Goal: Transaction & Acquisition: Purchase product/service

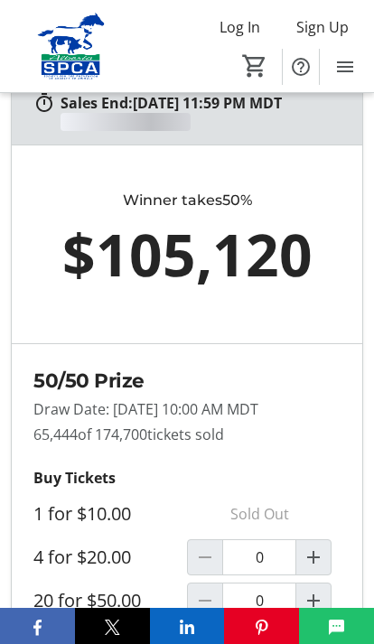
scroll to position [1219, 0]
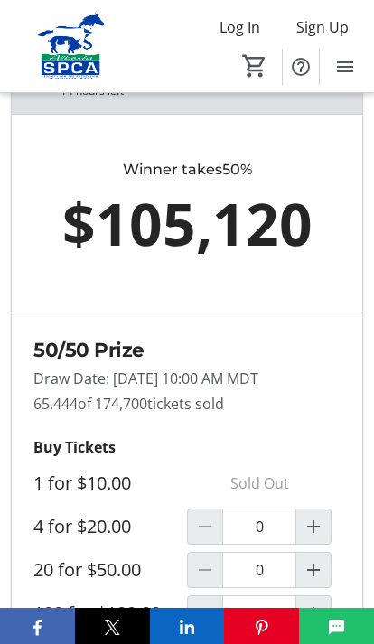
click at [204, 535] on div at bounding box center [205, 526] width 36 height 36
click at [319, 537] on mat-icon "Increment by one" at bounding box center [313, 526] width 22 height 22
click at [317, 536] on mat-icon "Increment by one" at bounding box center [313, 526] width 22 height 22
click at [317, 537] on mat-icon "Increment by one" at bounding box center [313, 526] width 22 height 22
click at [314, 537] on mat-icon "Increment by one" at bounding box center [313, 526] width 22 height 22
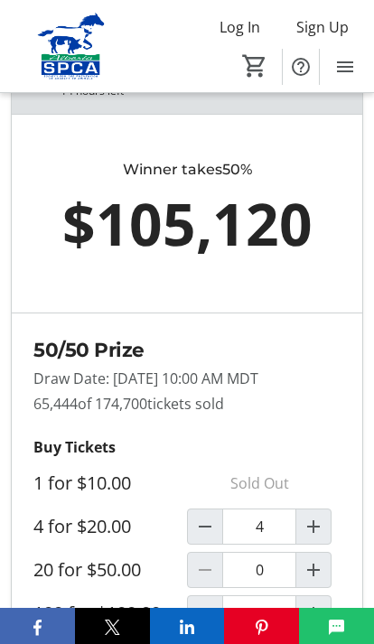
type input "4"
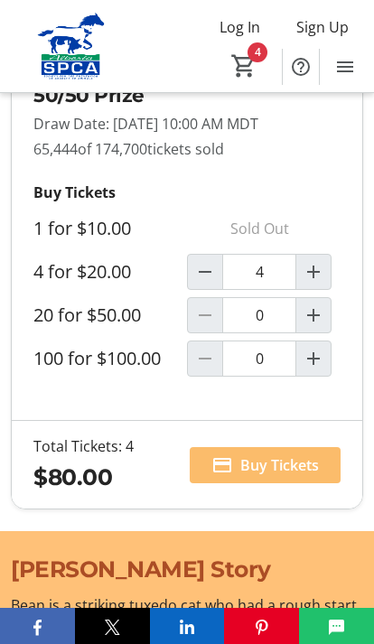
scroll to position [1474, 0]
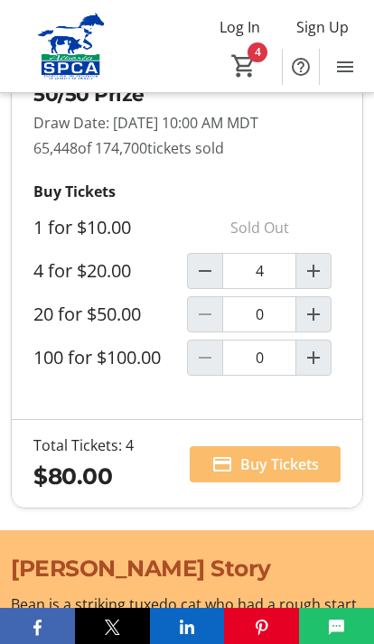
click at [213, 279] on mat-icon "Decrement by one" at bounding box center [205, 271] width 22 height 22
click at [217, 277] on span "Decrement by one" at bounding box center [205, 271] width 34 height 34
click at [218, 274] on span "Decrement by one" at bounding box center [205, 271] width 34 height 34
type input "1"
click at [113, 282] on label "4 for $20.00" at bounding box center [82, 271] width 98 height 22
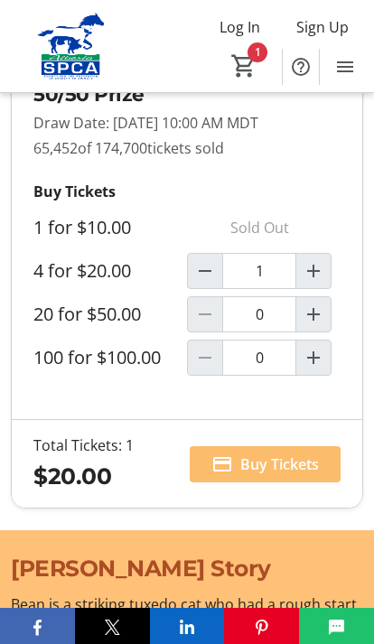
click at [222, 287] on input "1" at bounding box center [259, 271] width 74 height 36
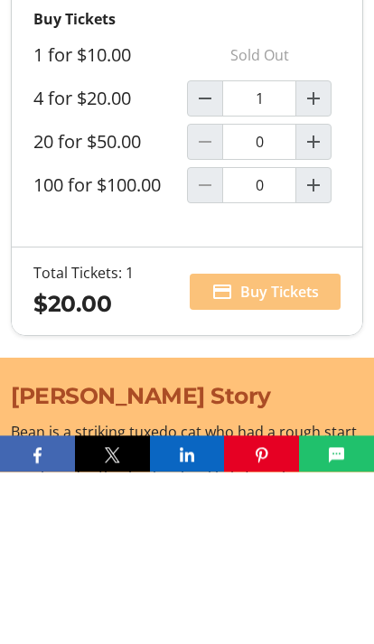
click at [287, 453] on span "Buy Tickets" at bounding box center [279, 464] width 79 height 22
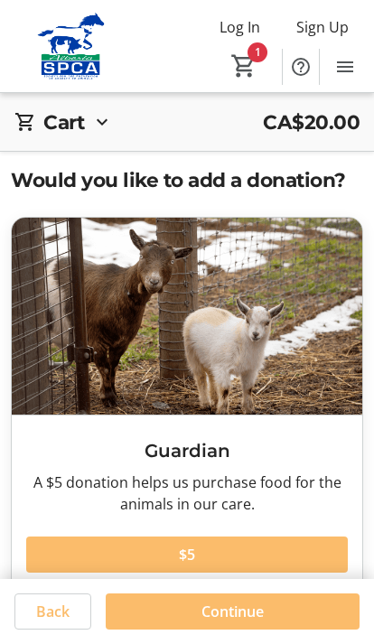
click at [247, 57] on mat-icon "1" at bounding box center [243, 65] width 27 height 27
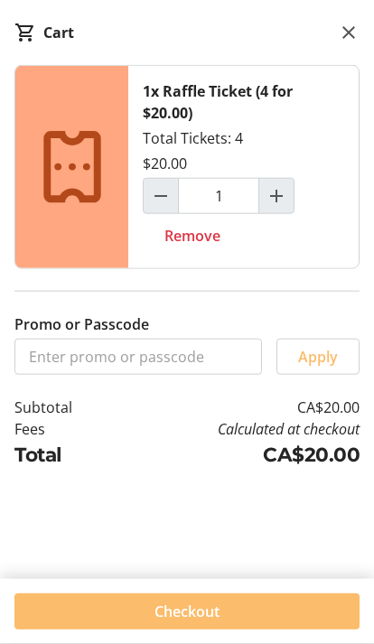
scroll to position [65, 0]
click at [209, 622] on span "Checkout" at bounding box center [186, 611] width 65 height 22
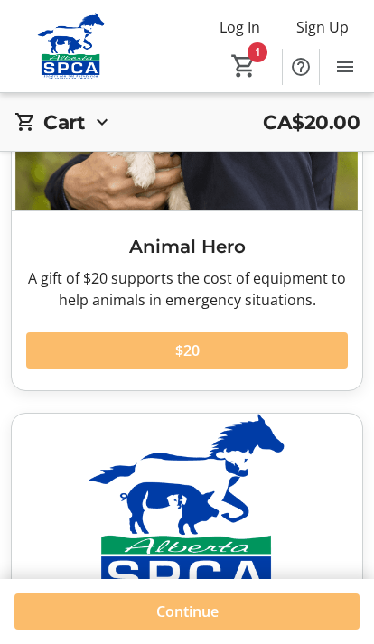
scroll to position [1007, 0]
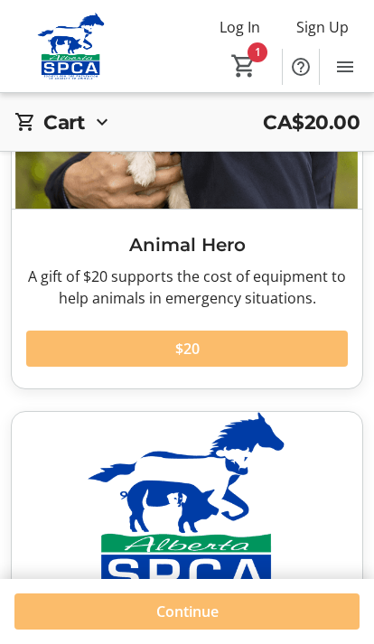
click at [193, 622] on span "Continue" at bounding box center [187, 611] width 62 height 22
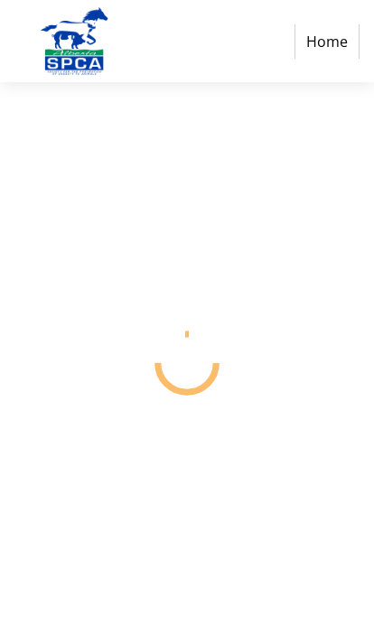
select select "CA"
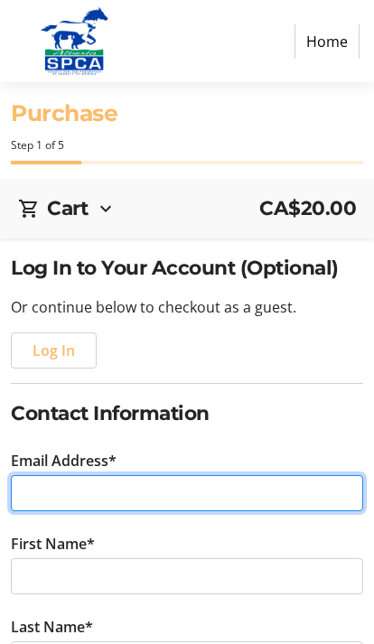
click at [159, 496] on input "Email Address*" at bounding box center [187, 493] width 352 height 36
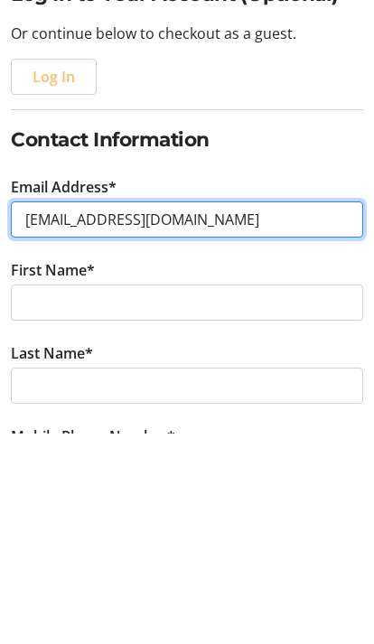
type input "[EMAIL_ADDRESS][DOMAIN_NAME]"
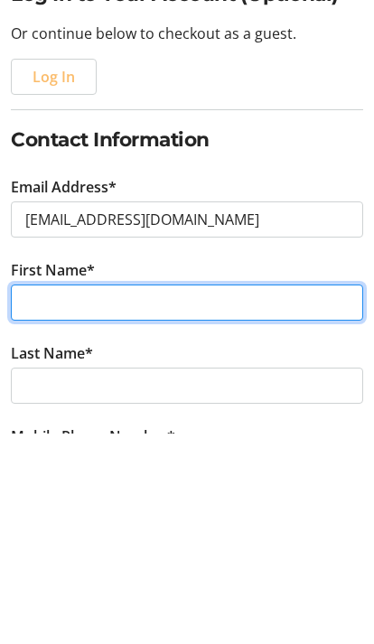
click at [187, 495] on input "First Name*" at bounding box center [187, 513] width 352 height 36
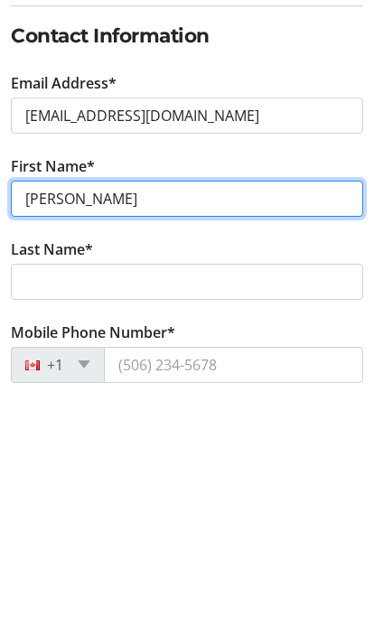
type input "[PERSON_NAME]"
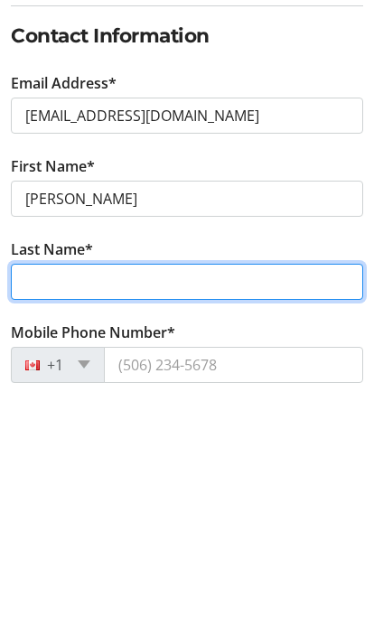
click at [171, 515] on input "Last Name*" at bounding box center [187, 533] width 352 height 36
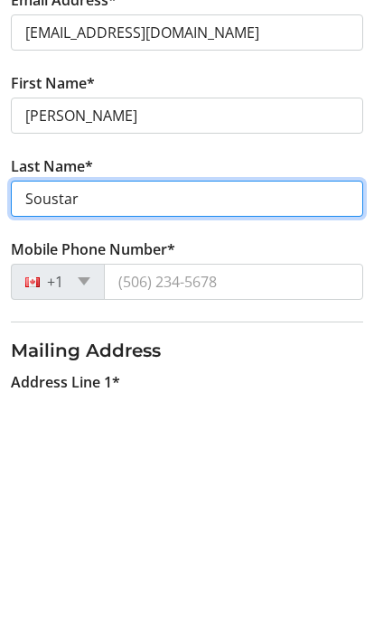
type input "Soustar"
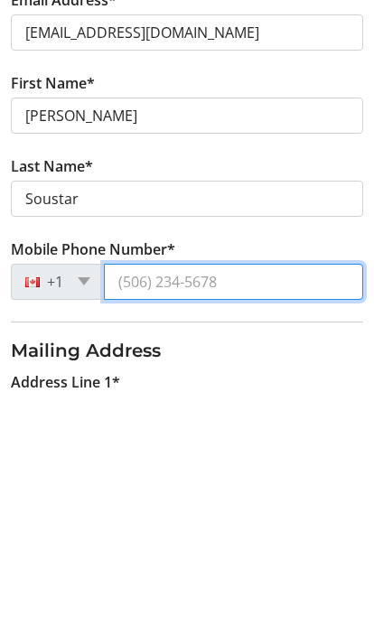
click at [194, 515] on input "Mobile Phone Number*" at bounding box center [233, 533] width 259 height 36
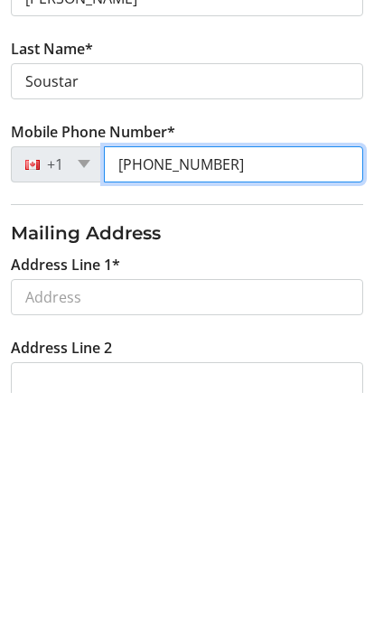
scroll to position [330, 0]
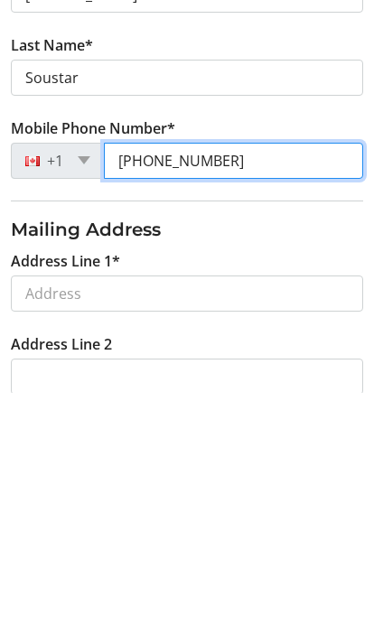
type input "[PHONE_NUMBER]"
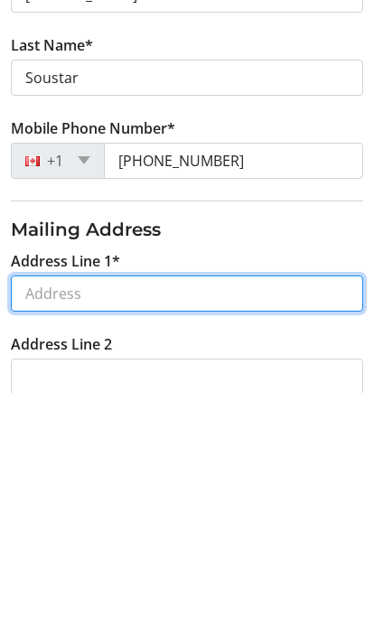
click at [135, 526] on input "Address Line 1*" at bounding box center [187, 544] width 352 height 36
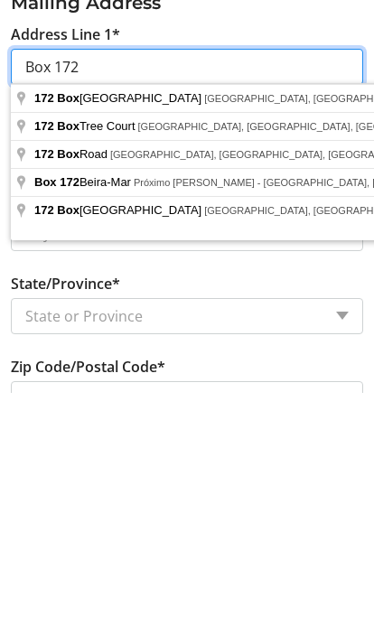
scroll to position [564, 0]
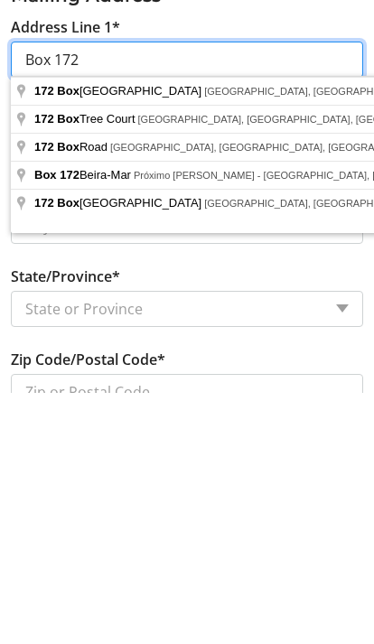
type input "Box 172"
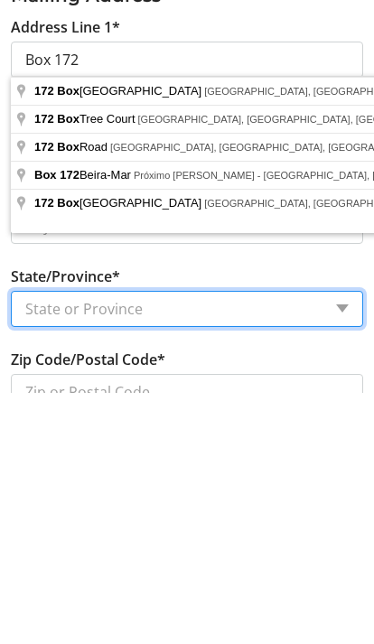
click at [308, 542] on select "State or Province State or Province [GEOGRAPHIC_DATA] [GEOGRAPHIC_DATA] [GEOGRA…" at bounding box center [187, 560] width 352 height 36
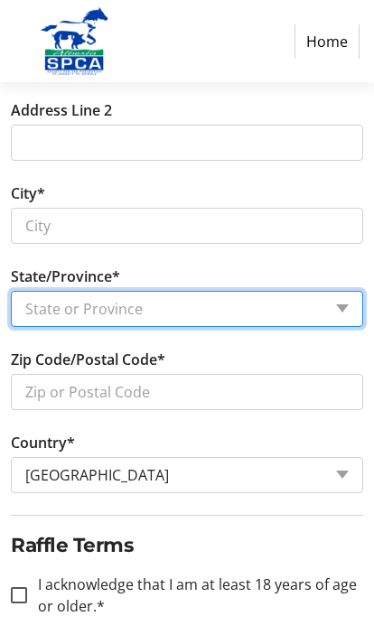
select select "AB"
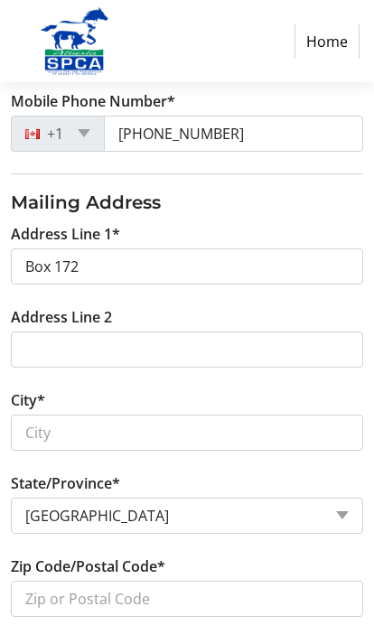
scroll to position [608, 0]
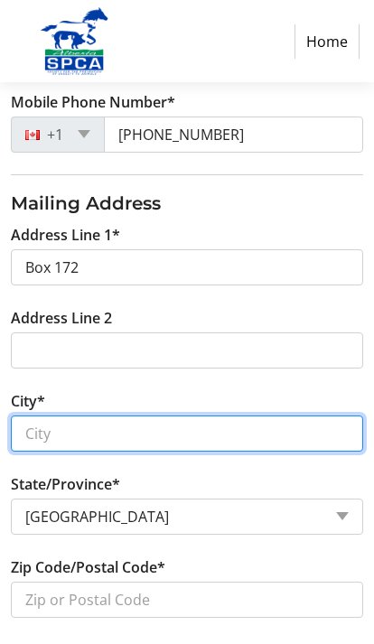
click at [97, 436] on input "City*" at bounding box center [187, 433] width 352 height 36
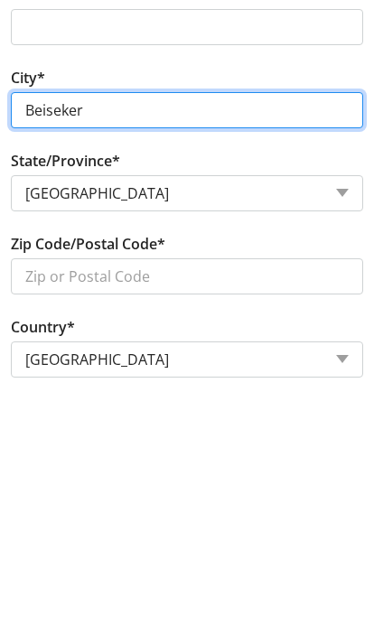
type input "Beiseker"
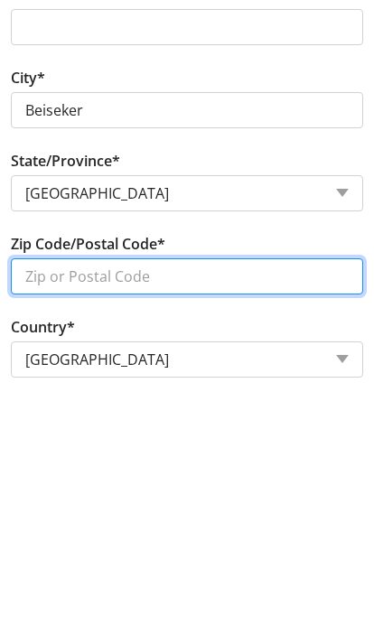
click at [212, 509] on input "Zip Code/Postal Code*" at bounding box center [187, 527] width 352 height 36
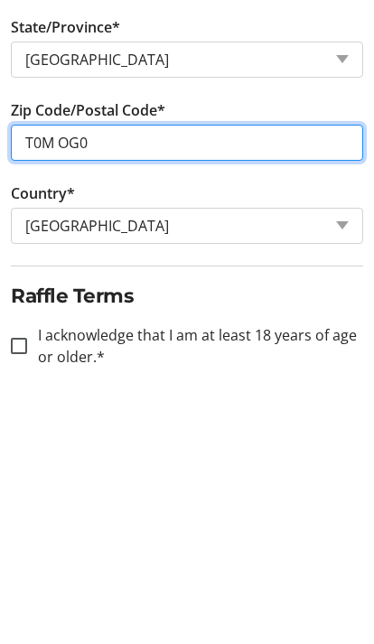
scroll to position [835, 0]
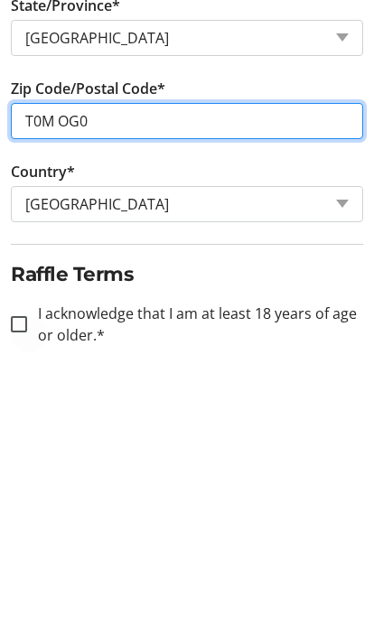
type input "T0M OG0"
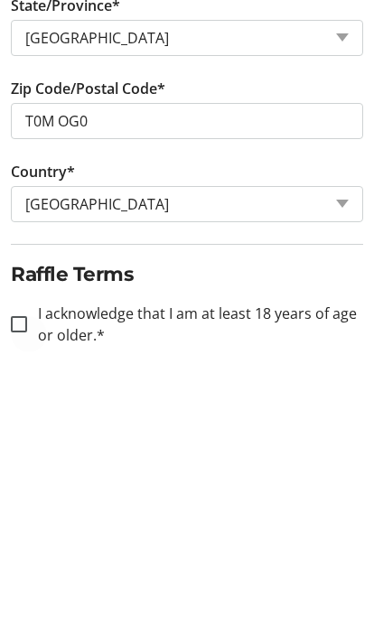
click at [27, 553] on div at bounding box center [18, 574] width 43 height 43
checkbox input "true"
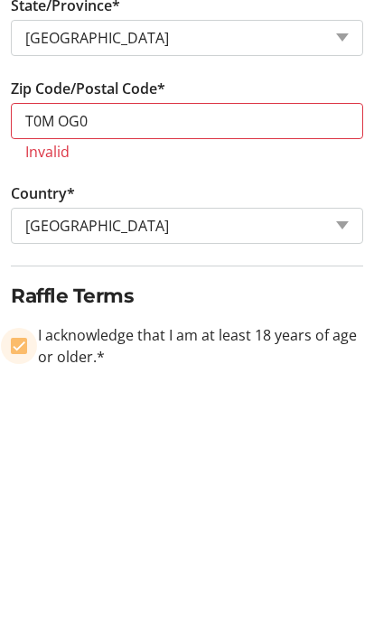
scroll to position [909, 0]
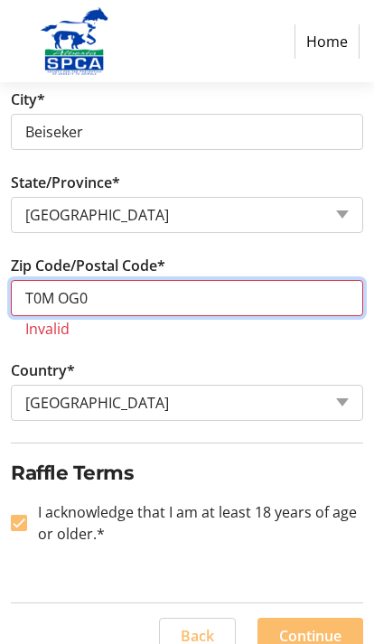
click at [137, 301] on input "T0M OG0" at bounding box center [187, 298] width 352 height 36
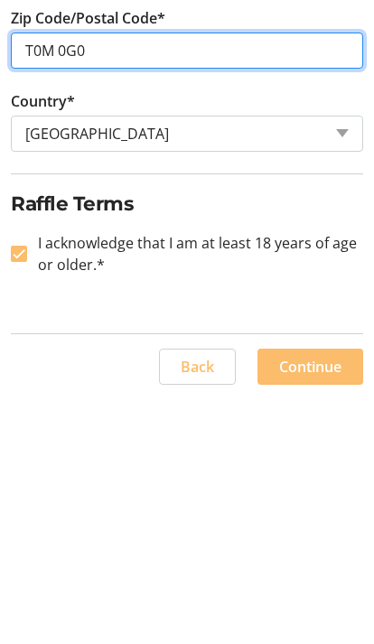
scroll to position [910, 0]
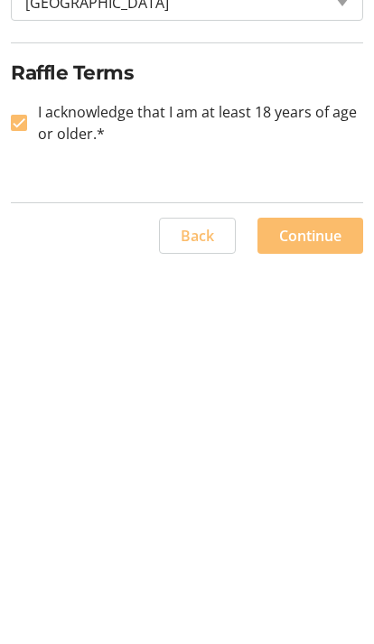
type input "T0M 0G0"
click at [319, 602] on span "Continue" at bounding box center [310, 613] width 62 height 22
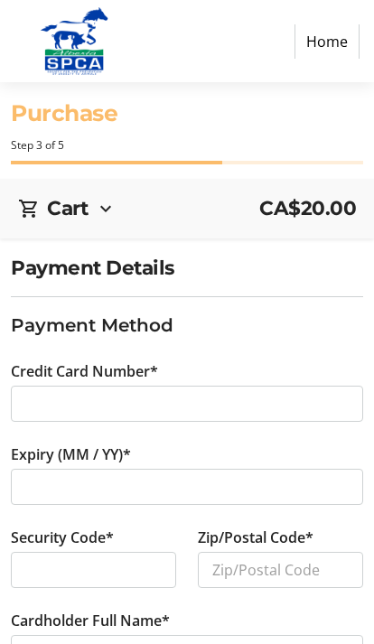
click at [169, 414] on div at bounding box center [187, 403] width 352 height 36
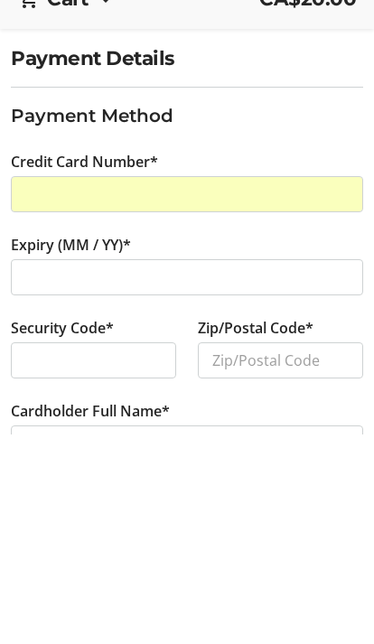
scroll to position [17, 0]
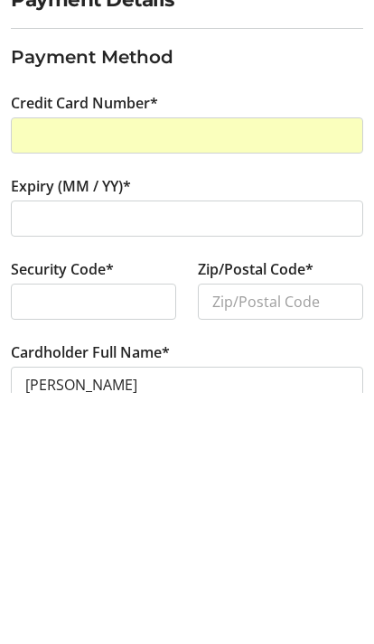
click at [112, 534] on div at bounding box center [93, 552] width 165 height 36
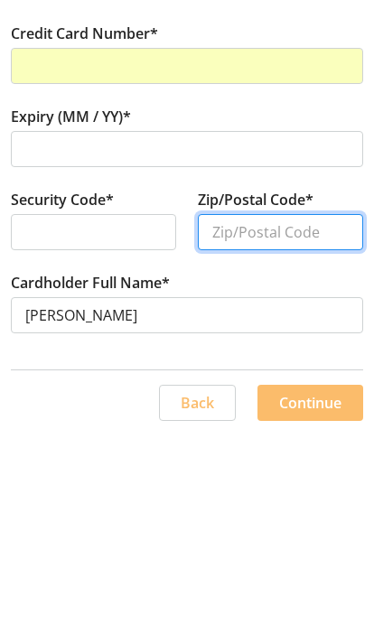
click at [318, 424] on input "Zip/Postal Code*" at bounding box center [280, 442] width 165 height 36
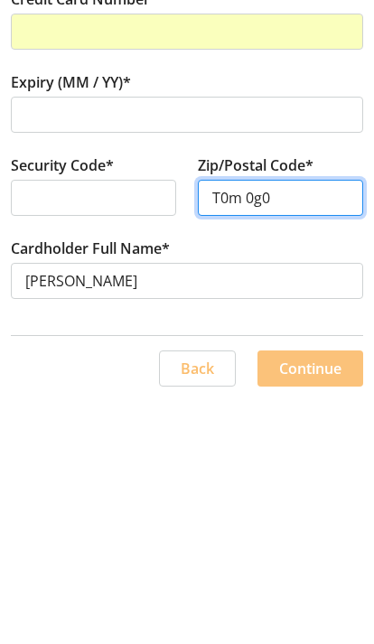
type input "T0m 0g0"
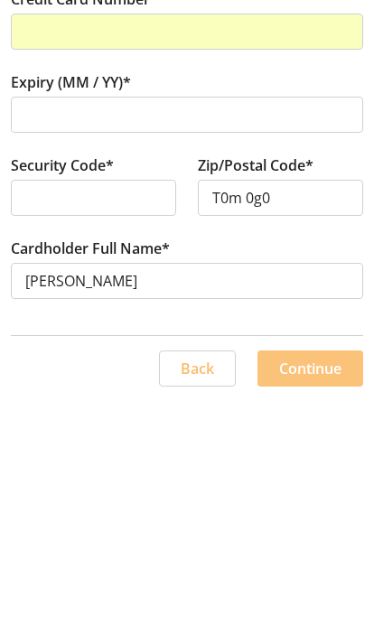
click at [328, 602] on span "Continue" at bounding box center [310, 613] width 62 height 22
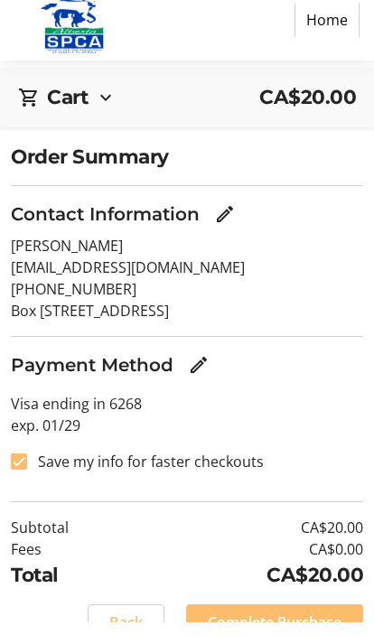
scroll to position [88, 0]
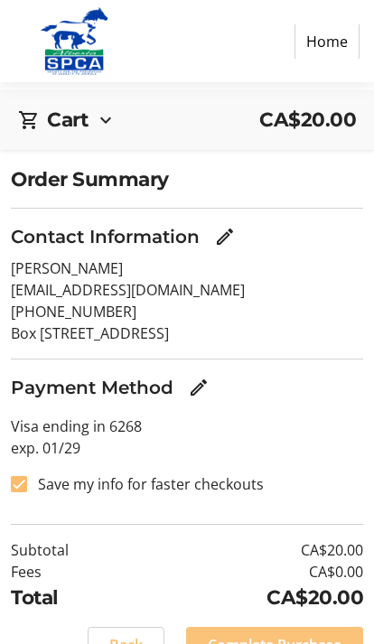
click at [308, 635] on span "Complete Purchase" at bounding box center [275, 645] width 134 height 22
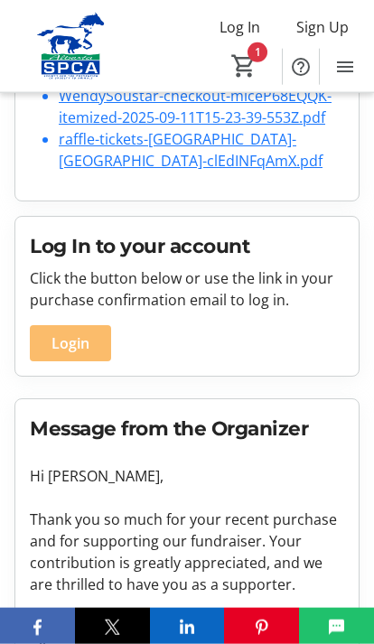
scroll to position [437, 0]
